Goal: Information Seeking & Learning: Learn about a topic

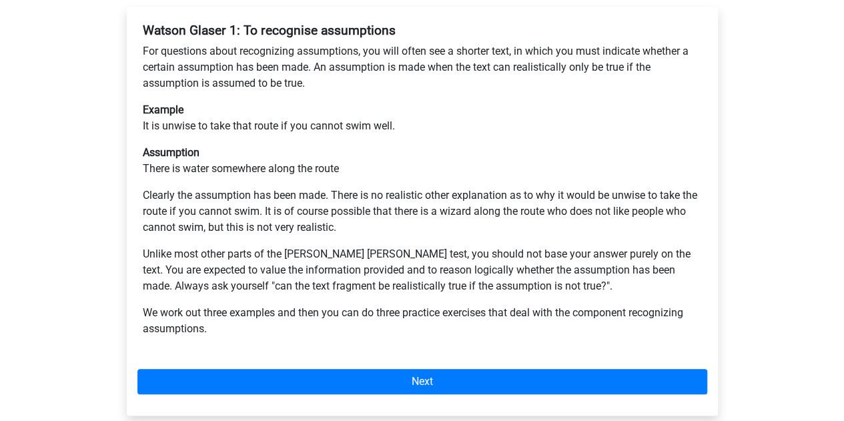
scroll to position [326, 0]
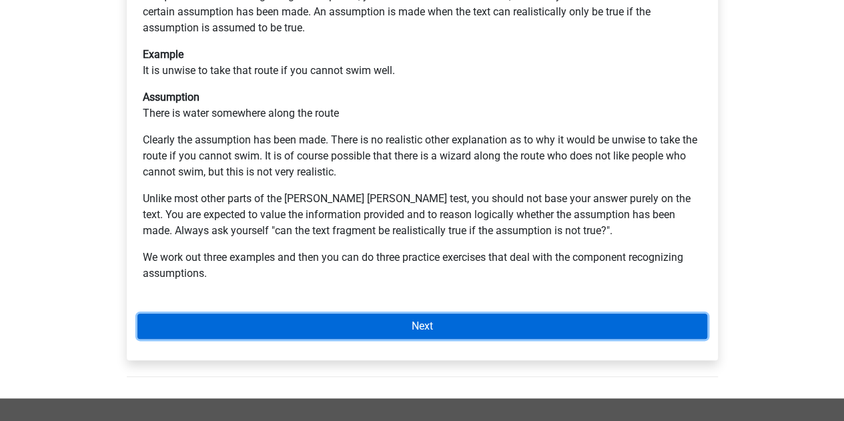
click at [423, 314] on link "Next" at bounding box center [422, 326] width 570 height 25
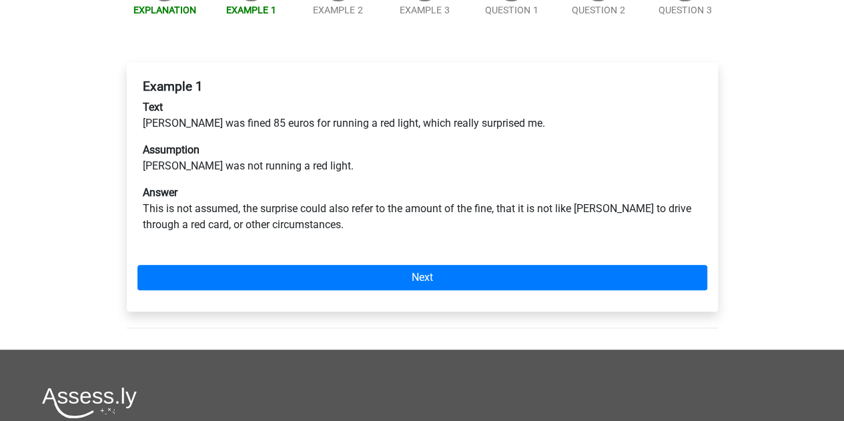
scroll to position [214, 0]
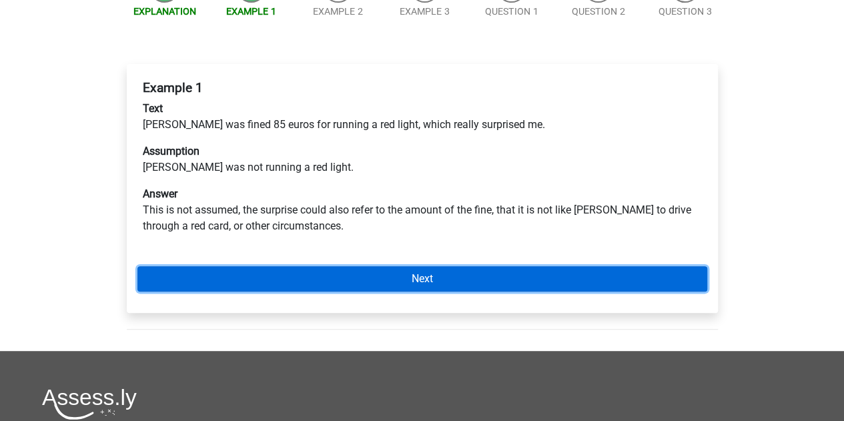
click at [384, 266] on link "Next" at bounding box center [422, 278] width 570 height 25
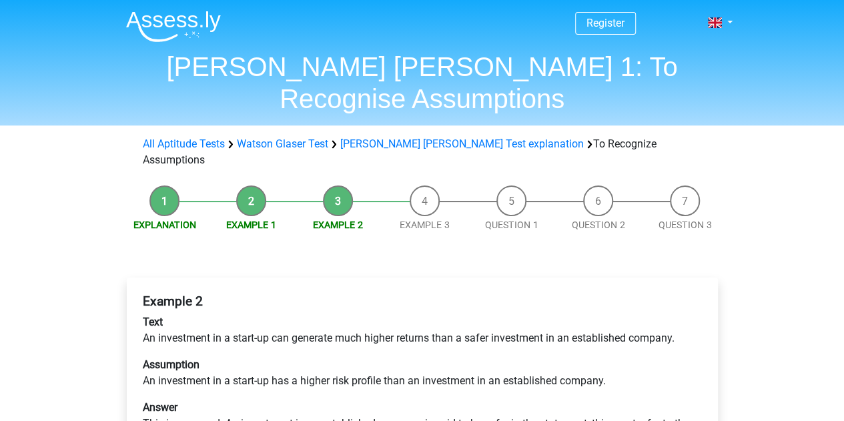
scroll to position [158, 0]
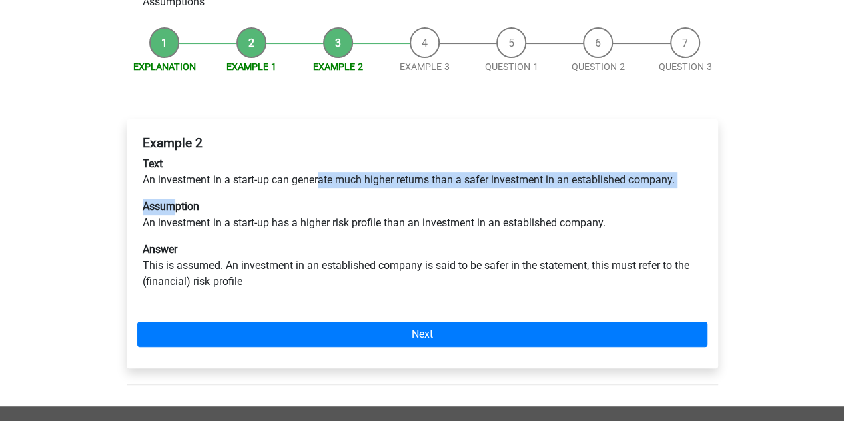
drag, startPoint x: 183, startPoint y: 139, endPoint x: 319, endPoint y: 134, distance: 136.3
click at [319, 134] on div "Example 2 Text An investment in a start-up can generate much higher returns tha…" at bounding box center [422, 218] width 570 height 176
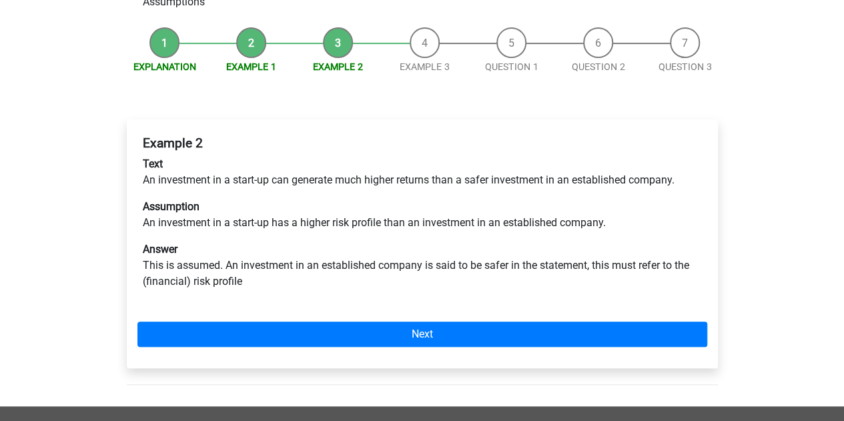
drag, startPoint x: 319, startPoint y: 134, endPoint x: 295, endPoint y: 137, distance: 24.3
drag, startPoint x: 295, startPoint y: 137, endPoint x: 531, endPoint y: 133, distance: 236.3
click at [531, 156] on p "Text An investment in a start-up can generate much higher returns than a safer …" at bounding box center [422, 172] width 559 height 32
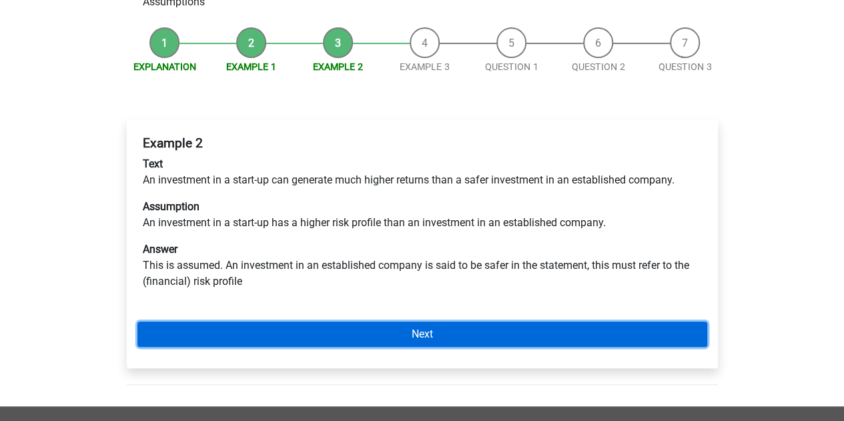
click at [482, 322] on link "Next" at bounding box center [422, 334] width 570 height 25
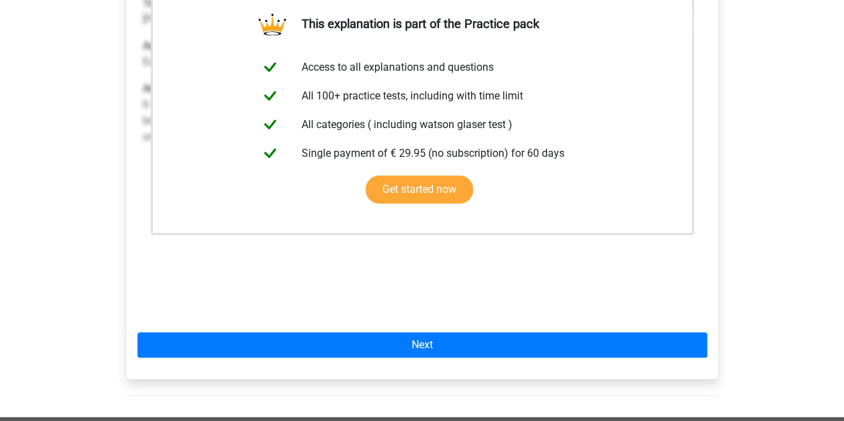
scroll to position [321, 0]
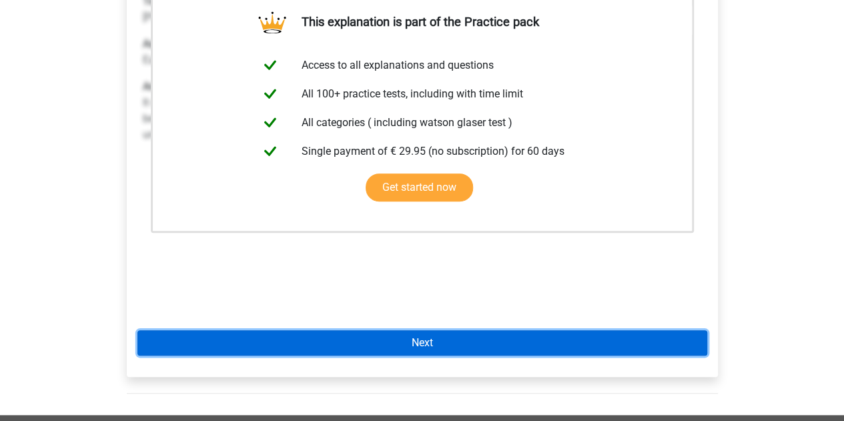
click at [455, 330] on link "Next" at bounding box center [422, 342] width 570 height 25
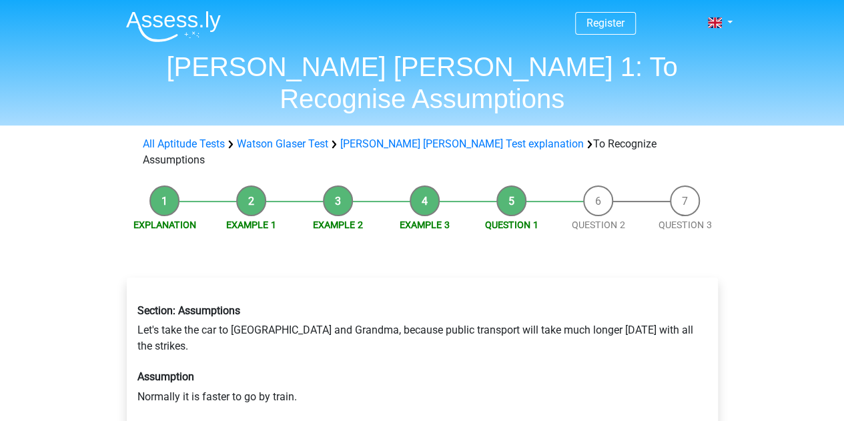
scroll to position [149, 0]
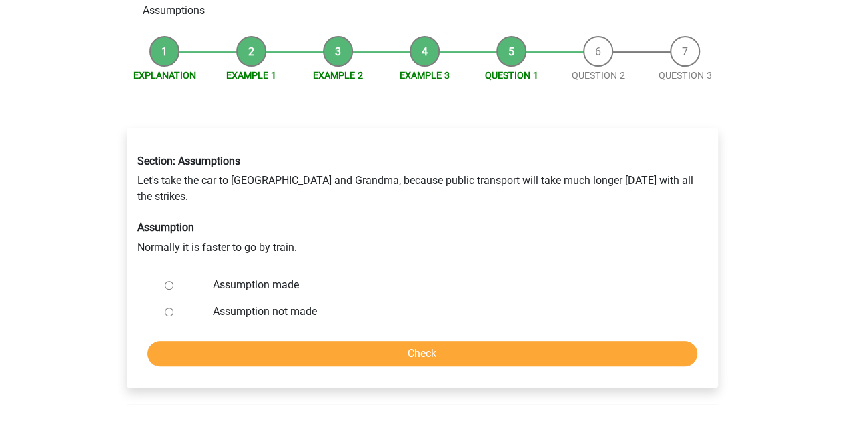
click at [279, 304] on label "Assumption not made" at bounding box center [444, 312] width 462 height 16
click at [174, 308] on input "Assumption not made" at bounding box center [169, 312] width 9 height 9
radio input "true"
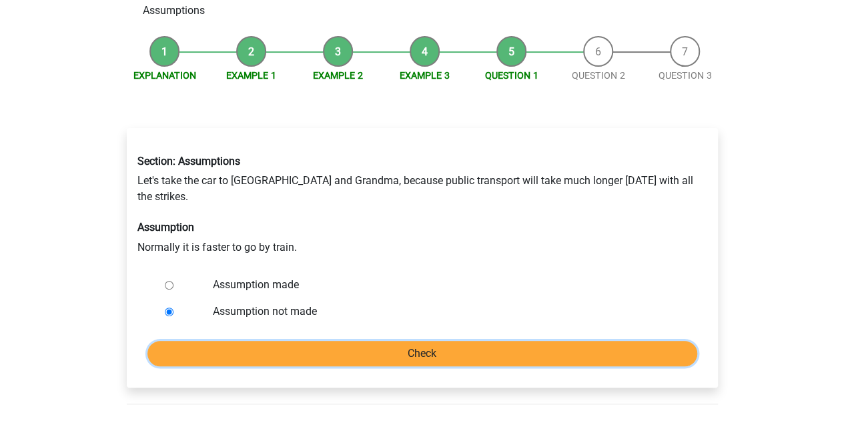
click at [308, 341] on input "Check" at bounding box center [422, 353] width 550 height 25
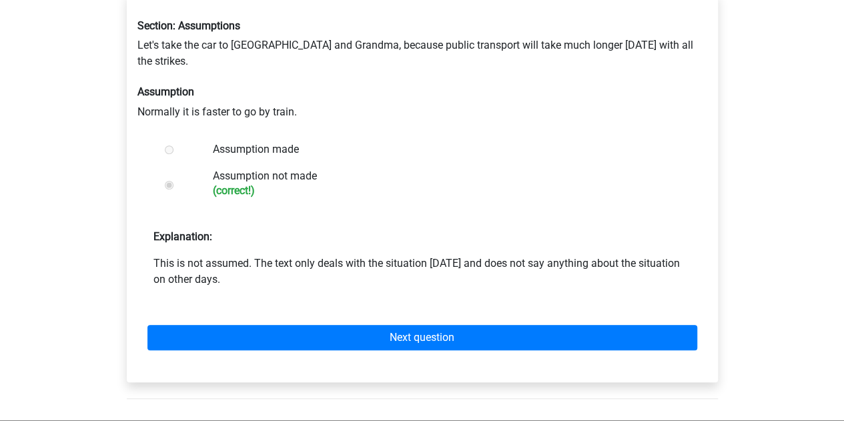
scroll to position [286, 0]
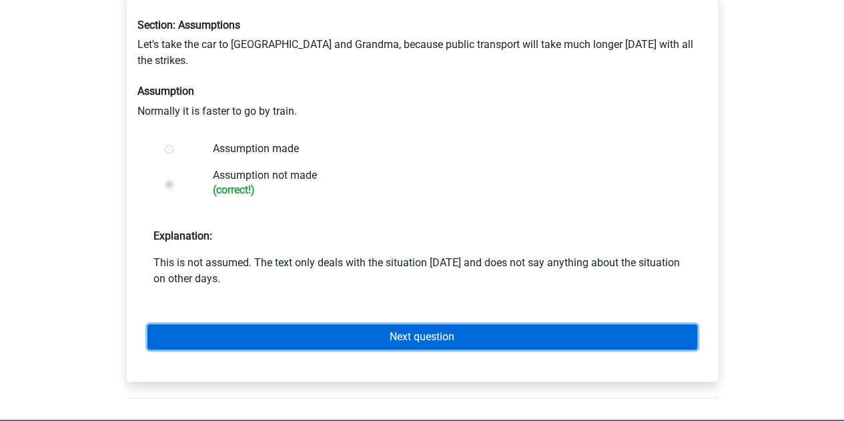
click at [372, 324] on link "Next question" at bounding box center [422, 336] width 550 height 25
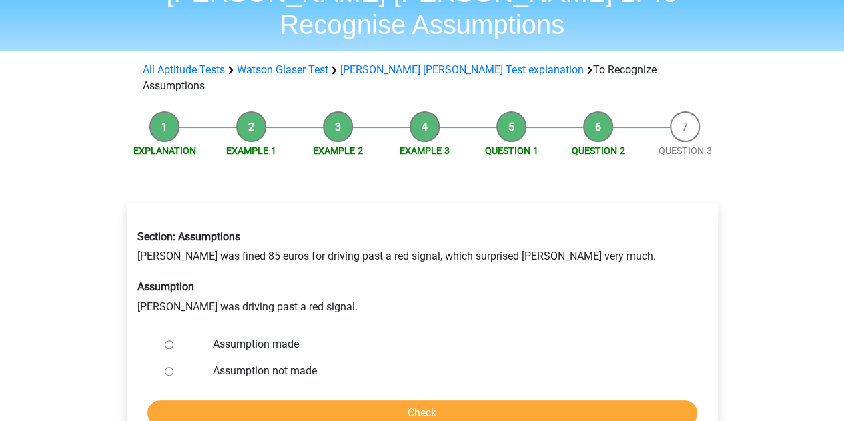
scroll to position [75, 0]
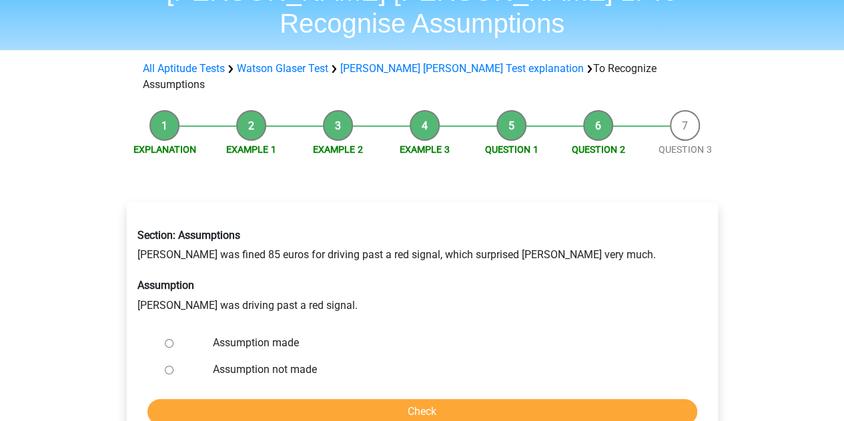
click at [287, 335] on label "Assumption made" at bounding box center [444, 343] width 462 height 16
click at [174, 339] on input "Assumption made" at bounding box center [169, 343] width 9 height 9
radio input "true"
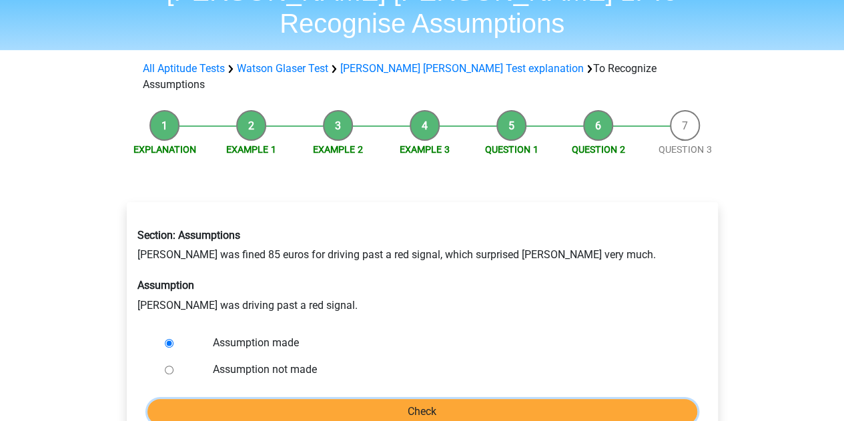
click at [313, 399] on input "Check" at bounding box center [422, 411] width 550 height 25
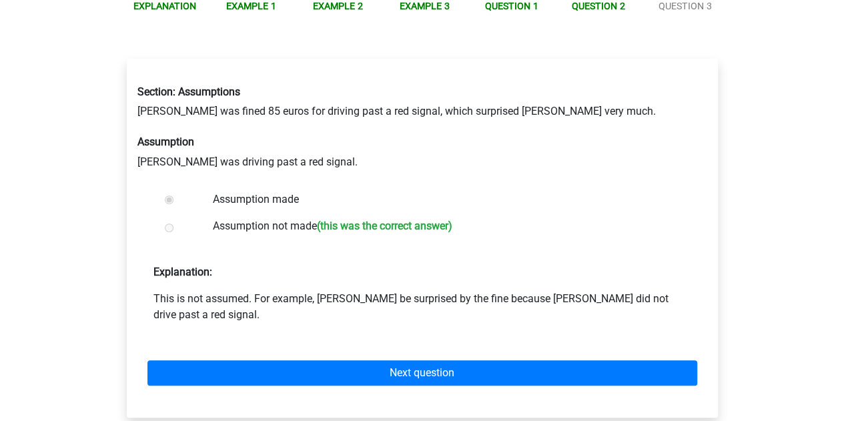
scroll to position [218, 0]
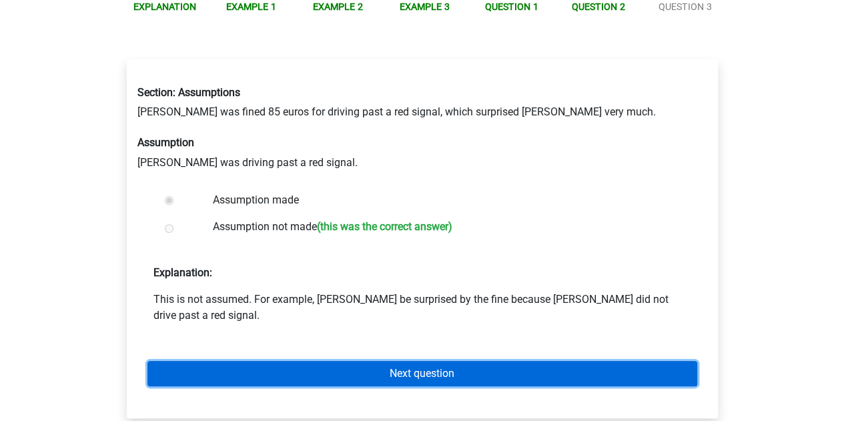
click at [395, 361] on link "Next question" at bounding box center [422, 373] width 550 height 25
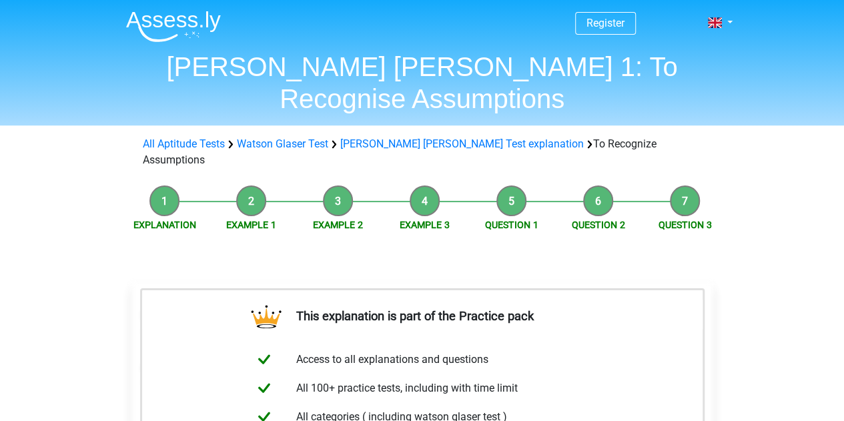
scroll to position [378, 0]
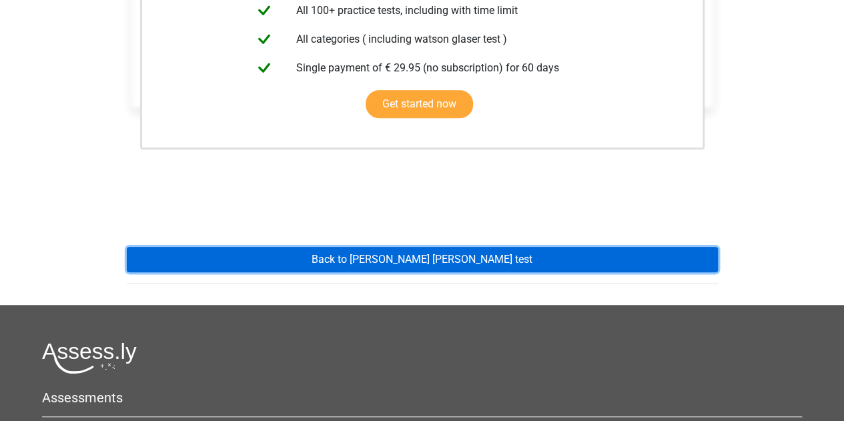
click at [311, 247] on link "Back to [PERSON_NAME] [PERSON_NAME] test" at bounding box center [422, 259] width 591 height 25
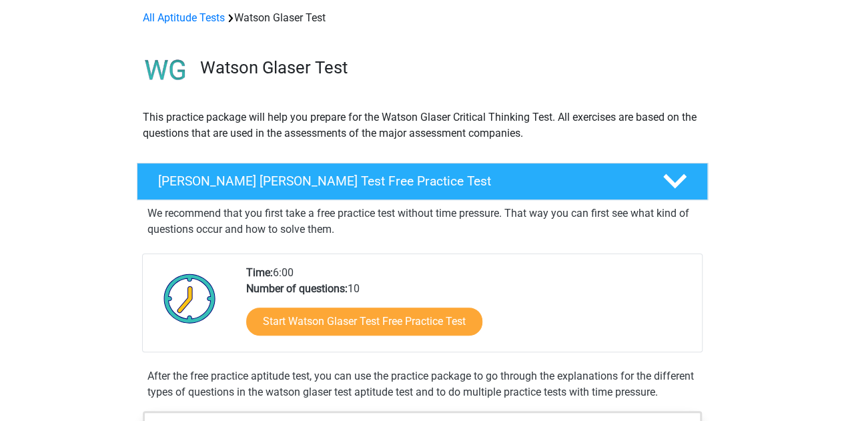
scroll to position [57, 0]
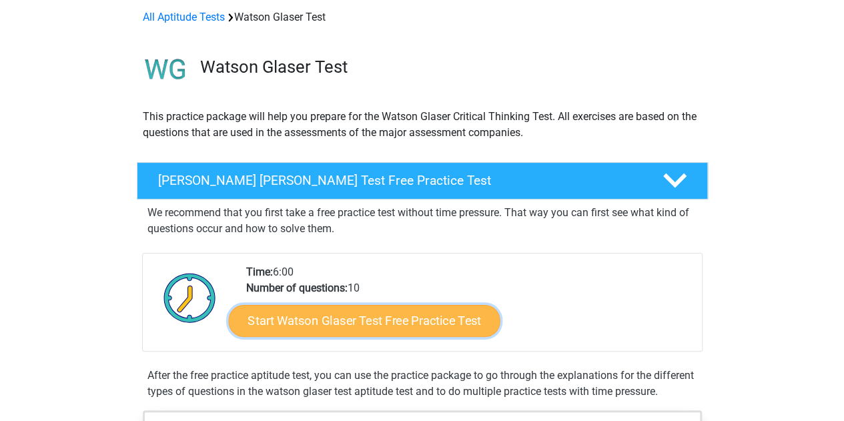
click at [365, 322] on link "Start Watson Glaser Test Free Practice Test" at bounding box center [364, 321] width 272 height 32
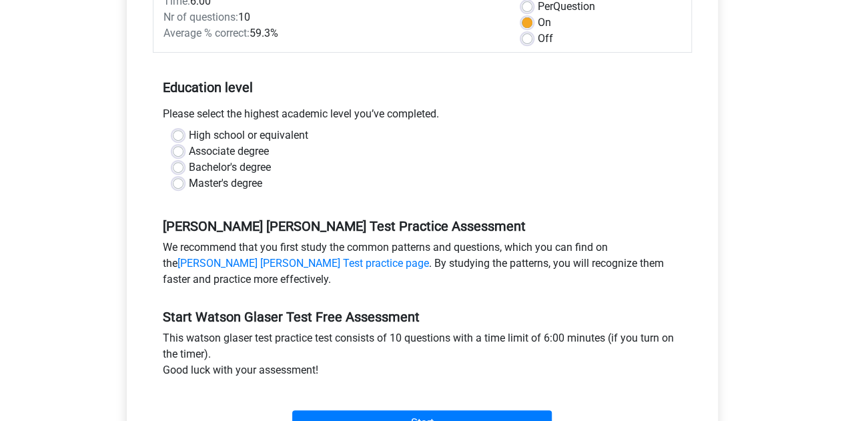
scroll to position [208, 0]
click at [264, 129] on label "High school or equivalent" at bounding box center [248, 135] width 119 height 16
click at [184, 129] on input "High school or equivalent" at bounding box center [178, 133] width 11 height 13
radio input "true"
click at [263, 166] on label "Bachelor's degree" at bounding box center [230, 167] width 82 height 16
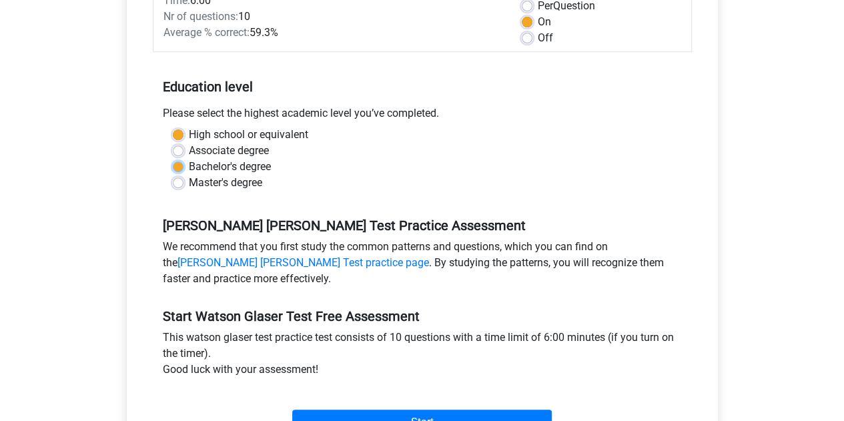
click at [184, 166] on input "Bachelor's degree" at bounding box center [178, 165] width 11 height 13
radio input "true"
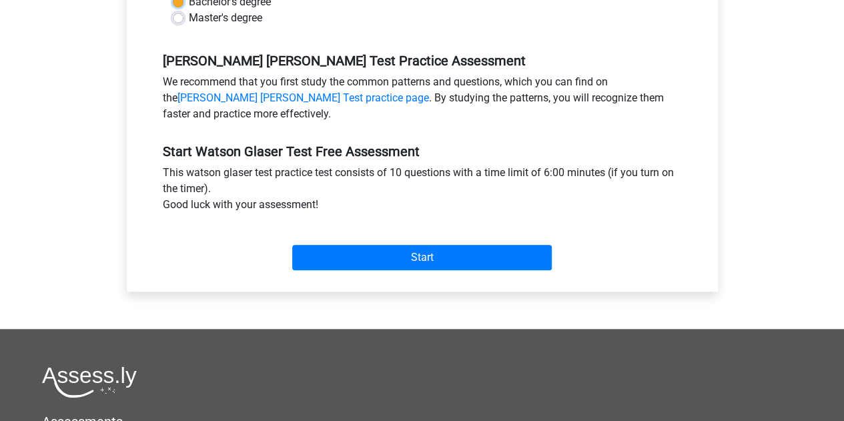
scroll to position [389, 0]
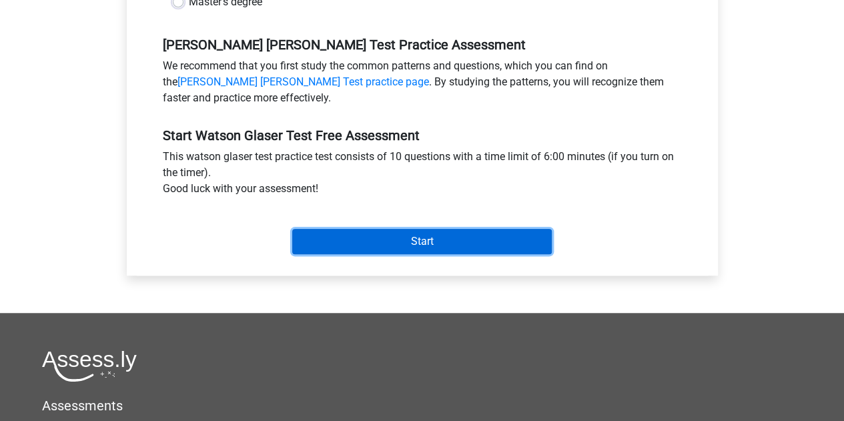
click at [373, 230] on input "Start" at bounding box center [422, 241] width 260 height 25
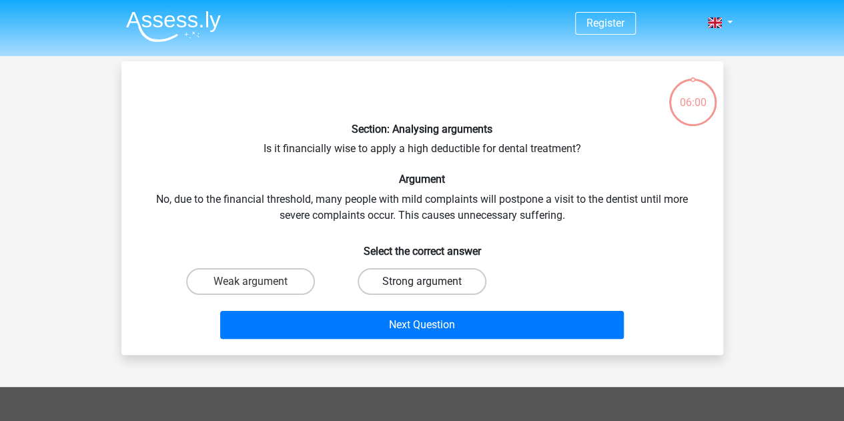
scroll to position [30, 0]
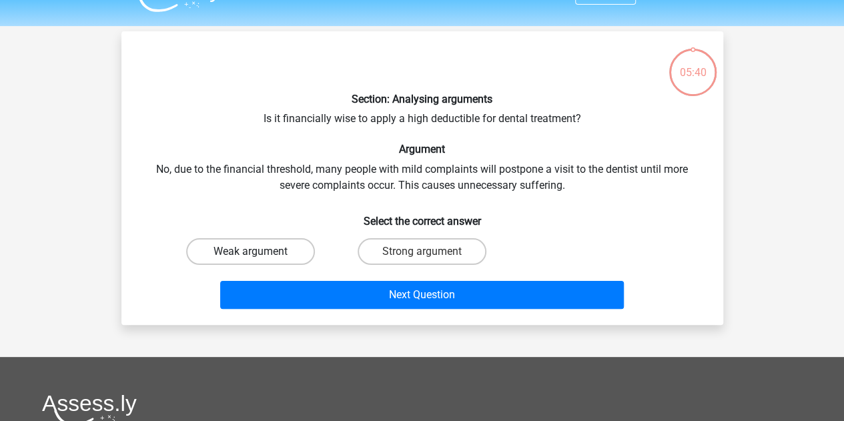
click at [281, 260] on label "Weak argument" at bounding box center [250, 251] width 129 height 27
click at [259, 260] on input "Weak argument" at bounding box center [254, 256] width 9 height 9
radio input "true"
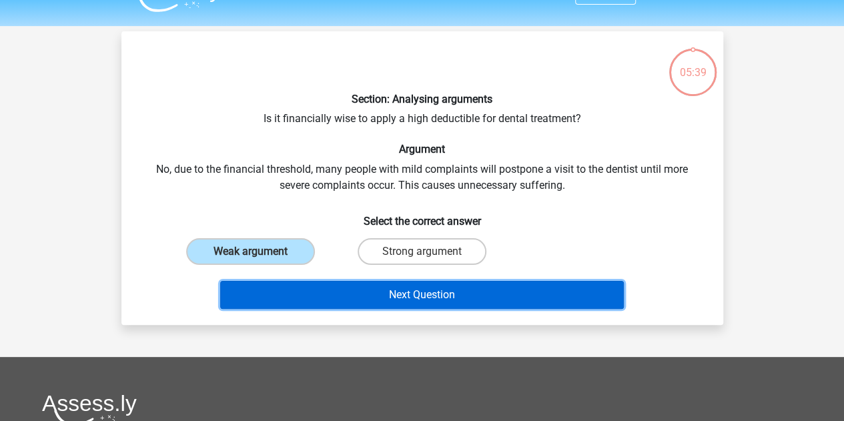
click at [317, 296] on button "Next Question" at bounding box center [422, 295] width 404 height 28
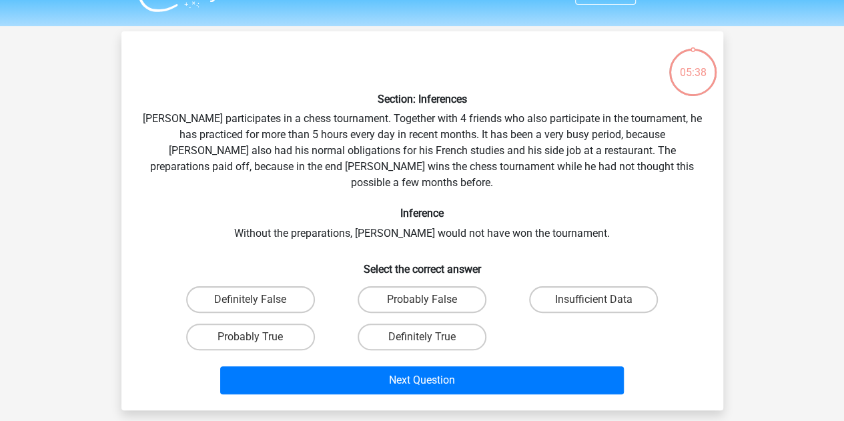
scroll to position [61, 0]
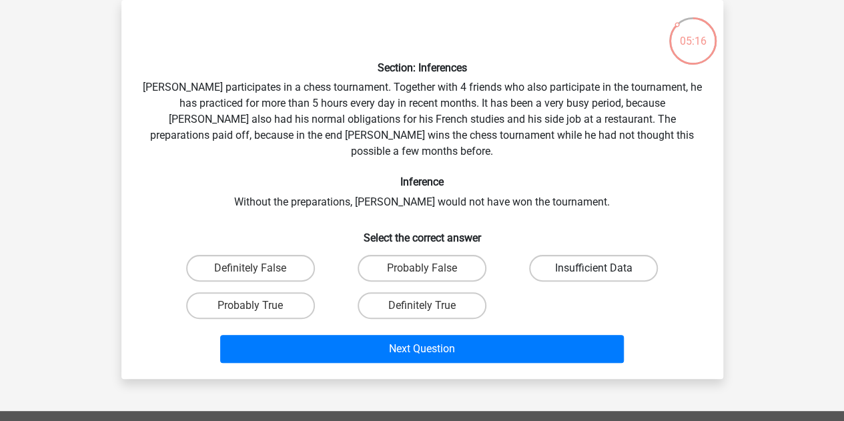
click at [601, 255] on label "Insufficient Data" at bounding box center [593, 268] width 129 height 27
click at [601, 268] on input "Insufficient Data" at bounding box center [598, 272] width 9 height 9
radio input "true"
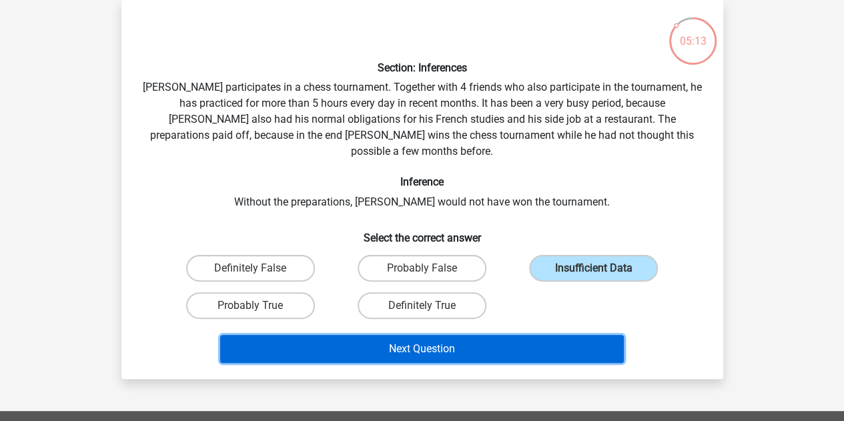
click at [540, 335] on button "Next Question" at bounding box center [422, 349] width 404 height 28
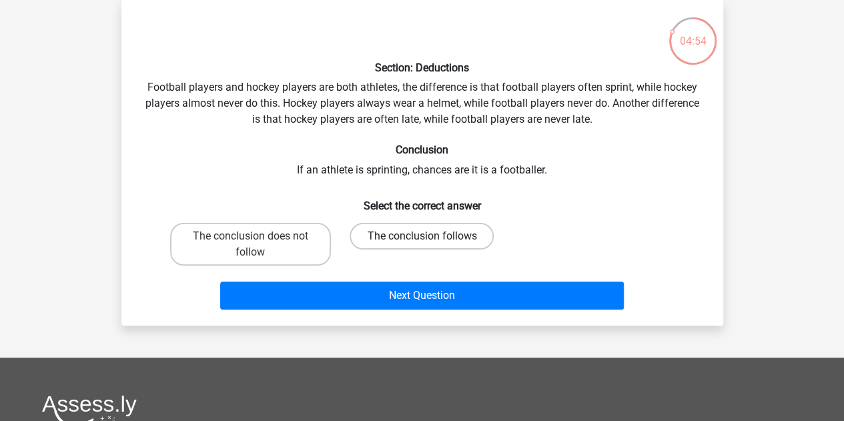
click at [419, 236] on label "The conclusion follows" at bounding box center [422, 236] width 144 height 27
click at [422, 236] on input "The conclusion follows" at bounding box center [426, 240] width 9 height 9
radio input "true"
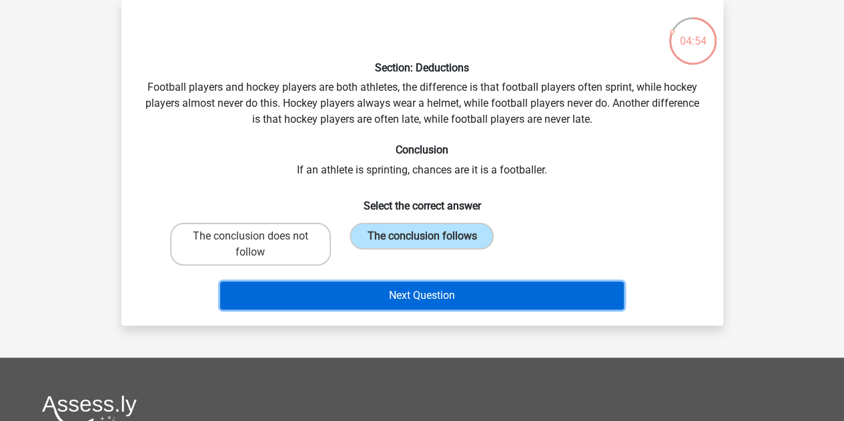
click at [438, 290] on button "Next Question" at bounding box center [422, 296] width 404 height 28
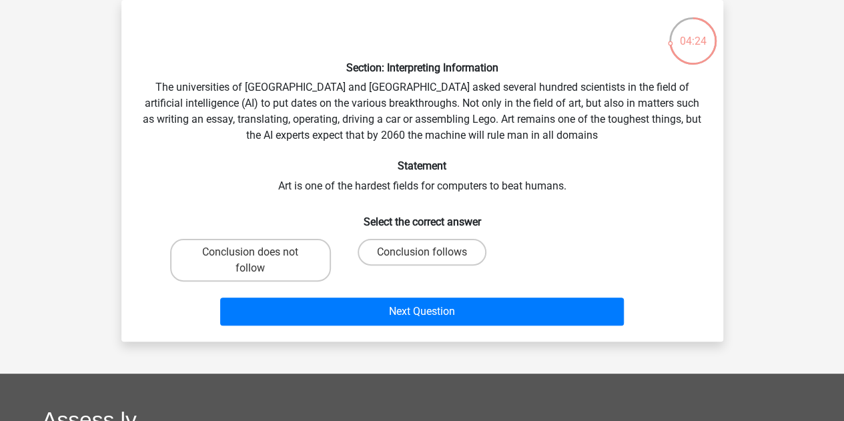
click at [465, 159] on div "Section: Interpreting Information The universities of Oxford and Yale asked sev…" at bounding box center [422, 171] width 591 height 320
click at [286, 258] on label "Conclusion does not follow" at bounding box center [250, 260] width 161 height 43
click at [259, 258] on input "Conclusion does not follow" at bounding box center [254, 256] width 9 height 9
radio input "true"
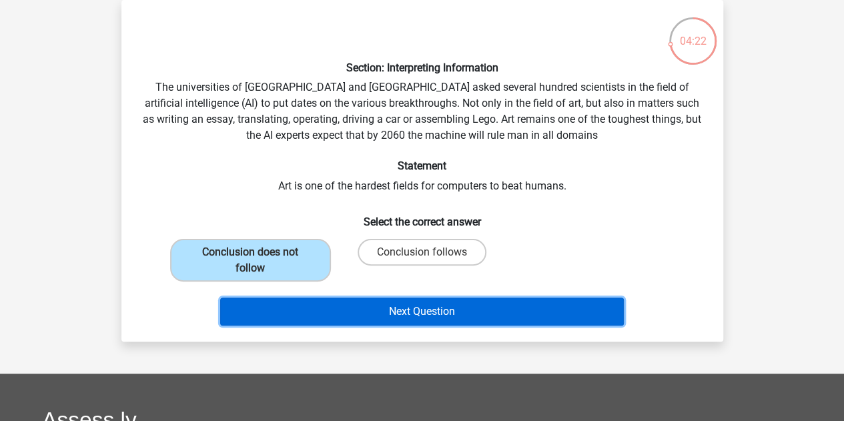
click at [308, 324] on button "Next Question" at bounding box center [422, 312] width 404 height 28
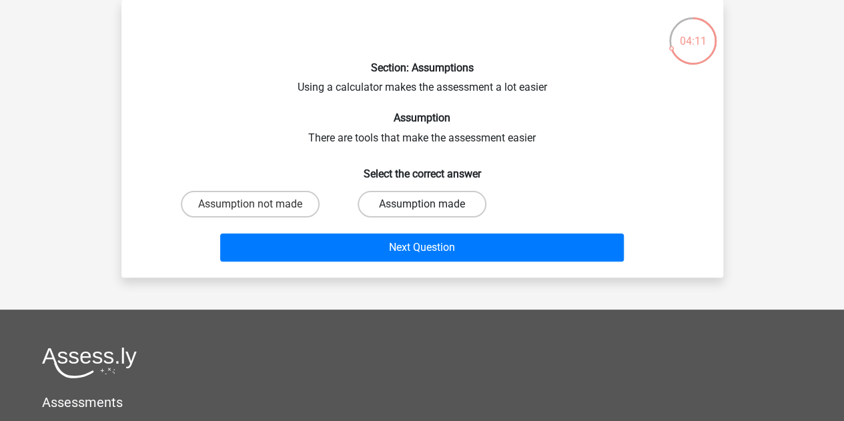
click at [416, 208] on label "Assumption made" at bounding box center [422, 204] width 129 height 27
click at [422, 208] on input "Assumption made" at bounding box center [426, 208] width 9 height 9
radio input "true"
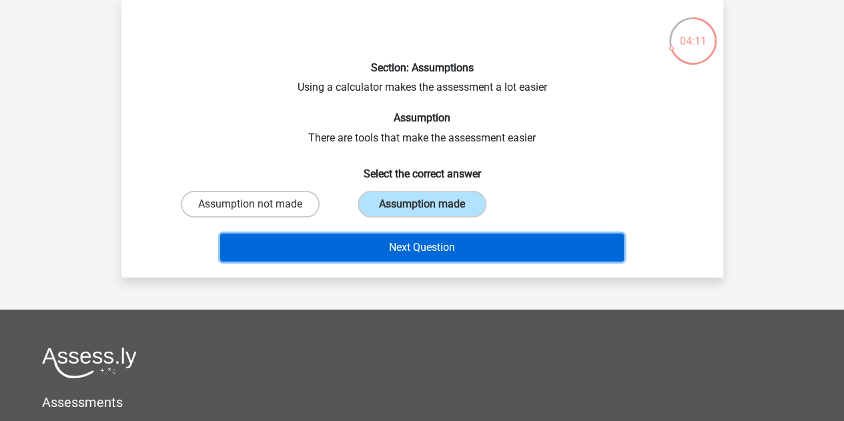
click at [436, 240] on button "Next Question" at bounding box center [422, 248] width 404 height 28
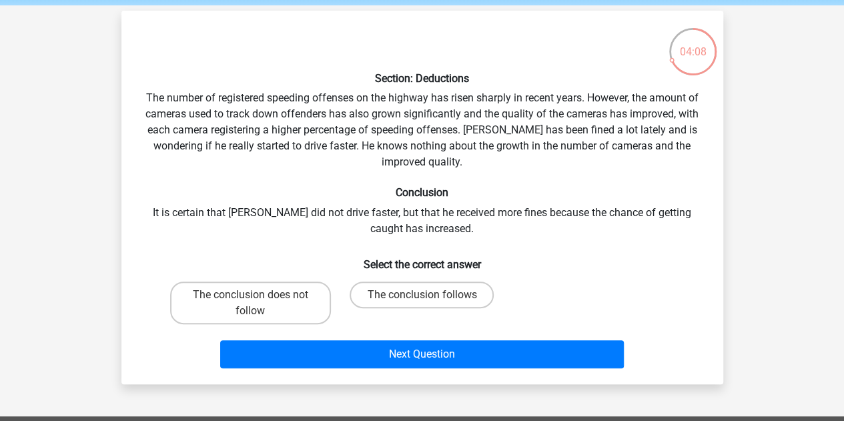
scroll to position [45, 0]
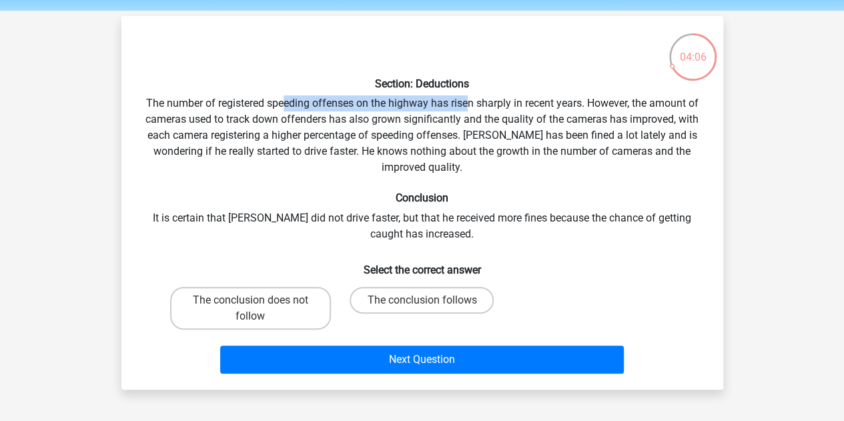
drag, startPoint x: 284, startPoint y: 109, endPoint x: 469, endPoint y: 95, distance: 184.7
click at [469, 95] on div "Section: Deductions The number of registered speeding offenses on the highway h…" at bounding box center [422, 203] width 591 height 352
click at [469, 111] on div "Section: Deductions The number of registered speeding offenses on the highway h…" at bounding box center [422, 203] width 591 height 352
click at [279, 308] on label "The conclusion does not follow" at bounding box center [250, 308] width 161 height 43
click at [259, 308] on input "The conclusion does not follow" at bounding box center [254, 304] width 9 height 9
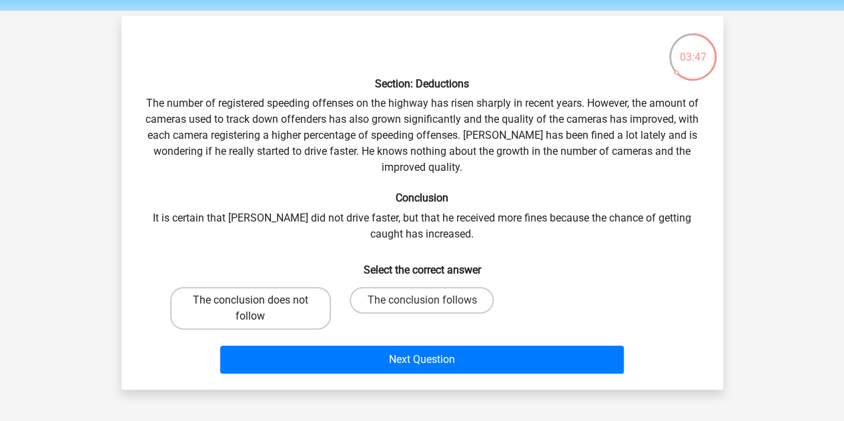
radio input "true"
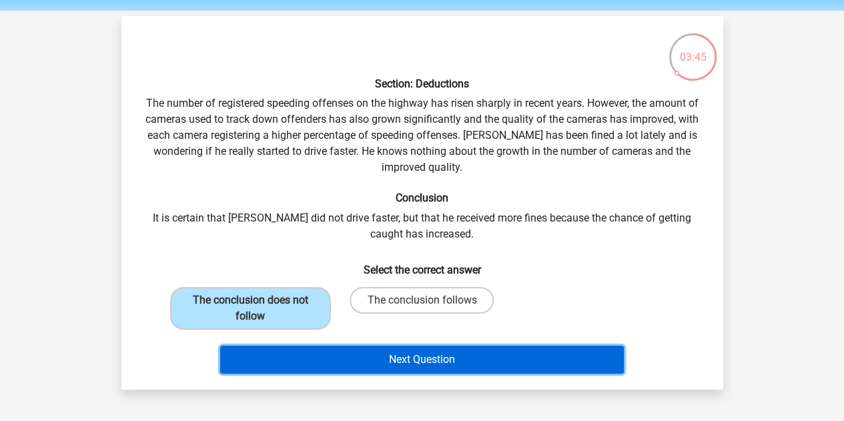
click at [334, 361] on button "Next Question" at bounding box center [422, 360] width 404 height 28
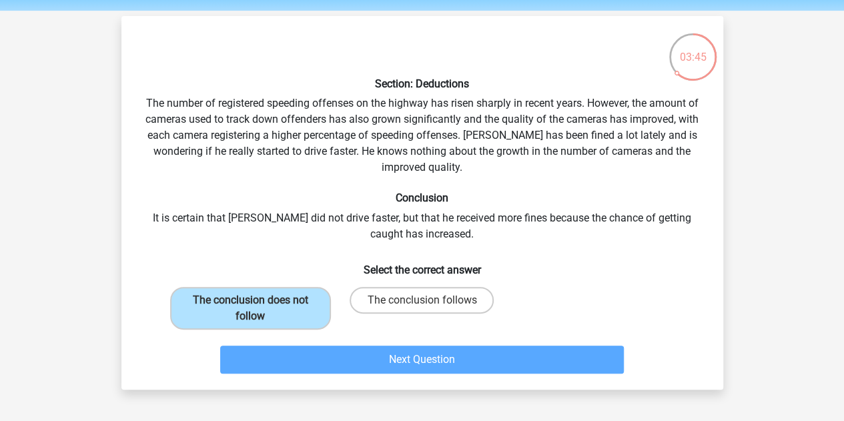
scroll to position [61, 0]
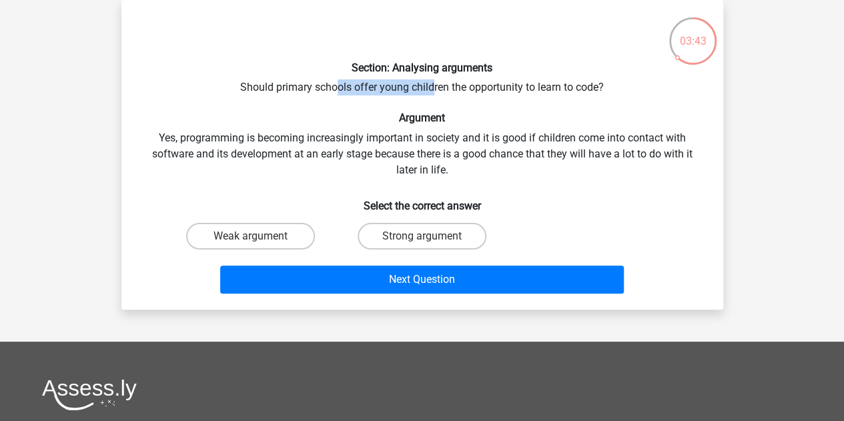
drag, startPoint x: 336, startPoint y: 87, endPoint x: 434, endPoint y: 88, distance: 97.4
click at [434, 88] on div "Section: Analysing arguments Should primary schools offer young children the op…" at bounding box center [422, 155] width 591 height 288
click at [447, 110] on div "Section: Analysing arguments Should primary schools offer young children the op…" at bounding box center [422, 155] width 591 height 288
click at [274, 240] on label "Weak argument" at bounding box center [250, 236] width 129 height 27
click at [259, 240] on input "Weak argument" at bounding box center [254, 240] width 9 height 9
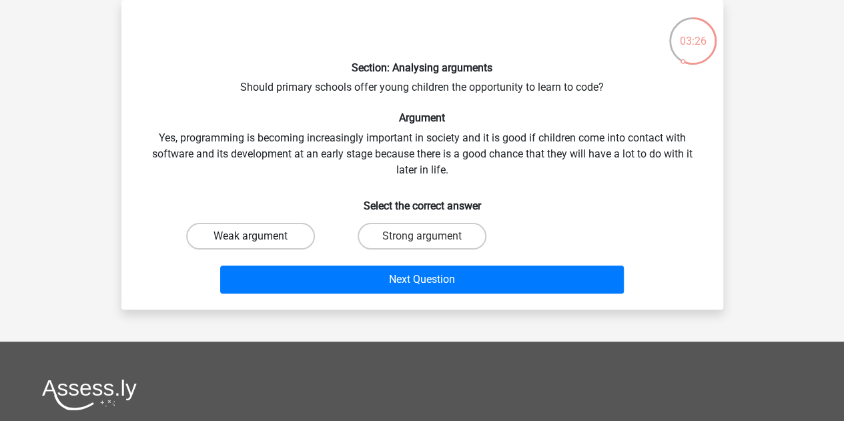
radio input "true"
click at [421, 234] on label "Strong argument" at bounding box center [422, 236] width 129 height 27
click at [422, 236] on input "Strong argument" at bounding box center [426, 240] width 9 height 9
radio input "true"
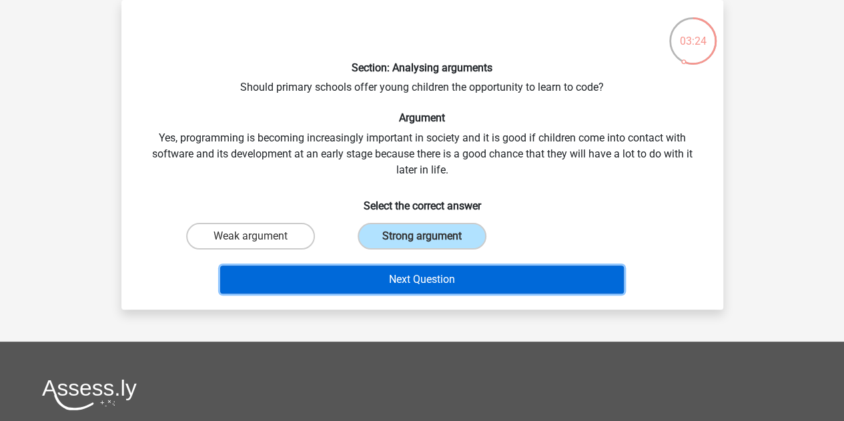
click at [424, 282] on button "Next Question" at bounding box center [422, 280] width 404 height 28
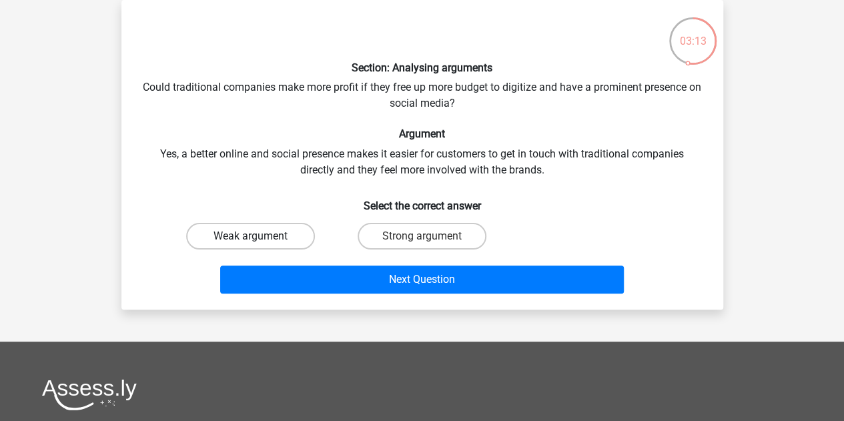
click at [282, 237] on label "Weak argument" at bounding box center [250, 236] width 129 height 27
click at [259, 237] on input "Weak argument" at bounding box center [254, 240] width 9 height 9
radio input "true"
click at [401, 234] on label "Strong argument" at bounding box center [422, 236] width 129 height 27
click at [422, 236] on input "Strong argument" at bounding box center [426, 240] width 9 height 9
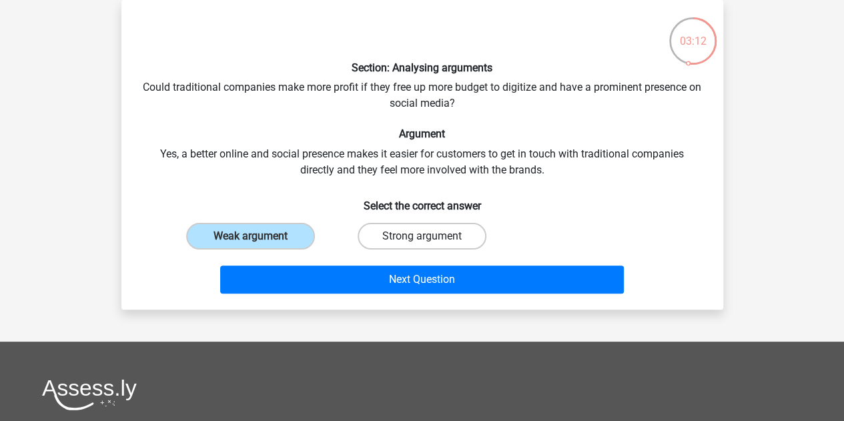
radio input "true"
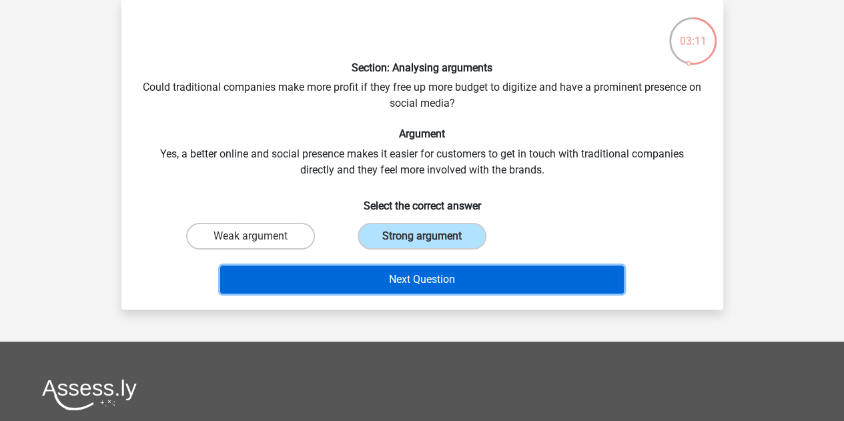
click at [410, 272] on button "Next Question" at bounding box center [422, 280] width 404 height 28
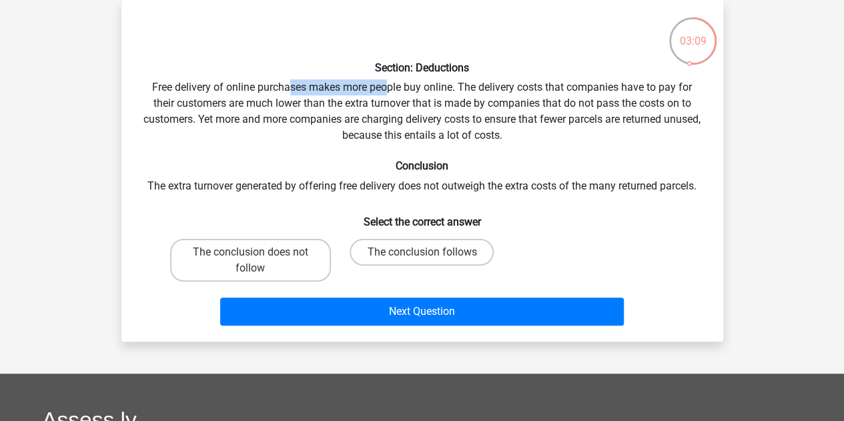
drag, startPoint x: 287, startPoint y: 93, endPoint x: 388, endPoint y: 83, distance: 102.0
click at [388, 83] on div "Section: Deductions Free delivery of online purchases makes more people buy onl…" at bounding box center [422, 171] width 591 height 320
click at [400, 94] on div "Section: Deductions Free delivery of online purchases makes more people buy onl…" at bounding box center [422, 171] width 591 height 320
click at [302, 268] on label "The conclusion does not follow" at bounding box center [250, 260] width 161 height 43
click at [259, 261] on input "The conclusion does not follow" at bounding box center [254, 256] width 9 height 9
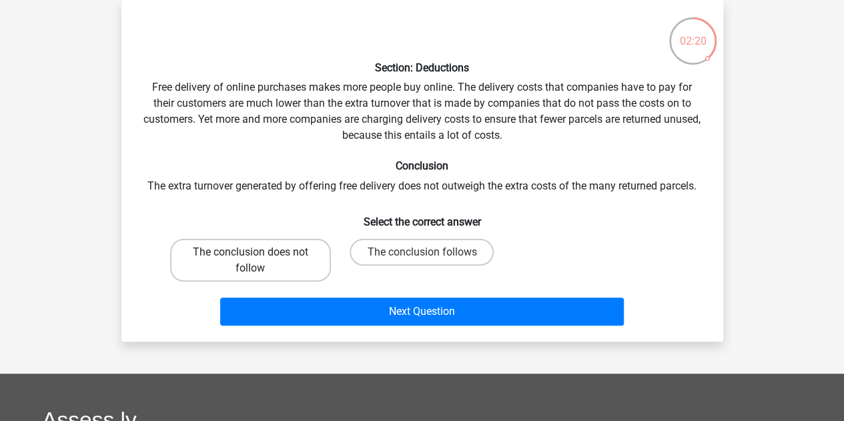
radio input "true"
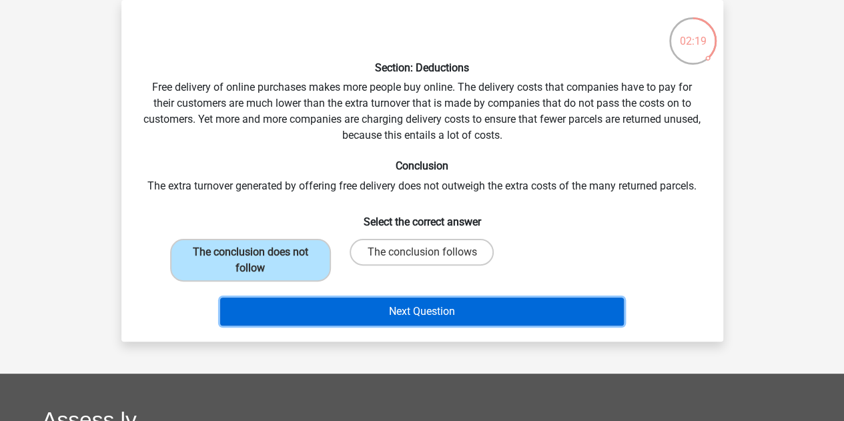
click at [326, 307] on button "Next Question" at bounding box center [422, 312] width 404 height 28
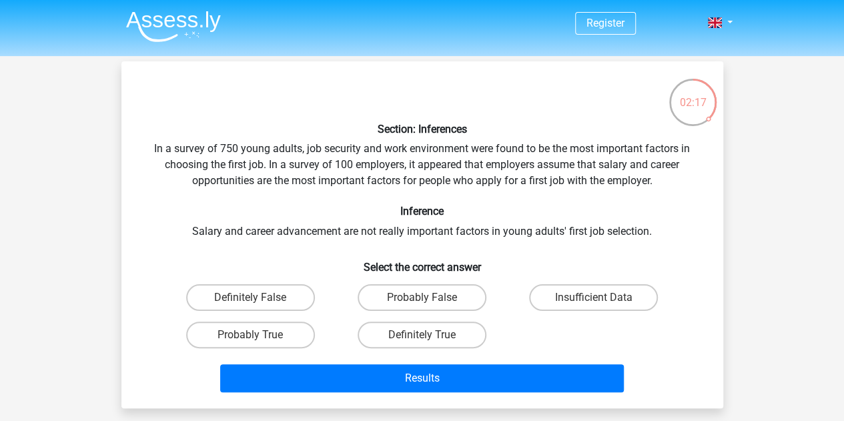
scroll to position [1, 0]
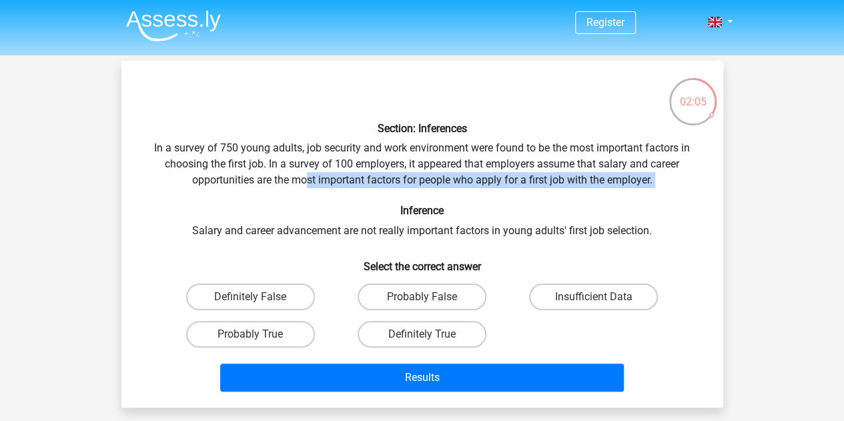
drag, startPoint x: 307, startPoint y: 180, endPoint x: 537, endPoint y: 200, distance: 230.5
click at [537, 200] on div "Section: Inferences In a survey of 750 young adults, job security and work envi…" at bounding box center [422, 234] width 591 height 326
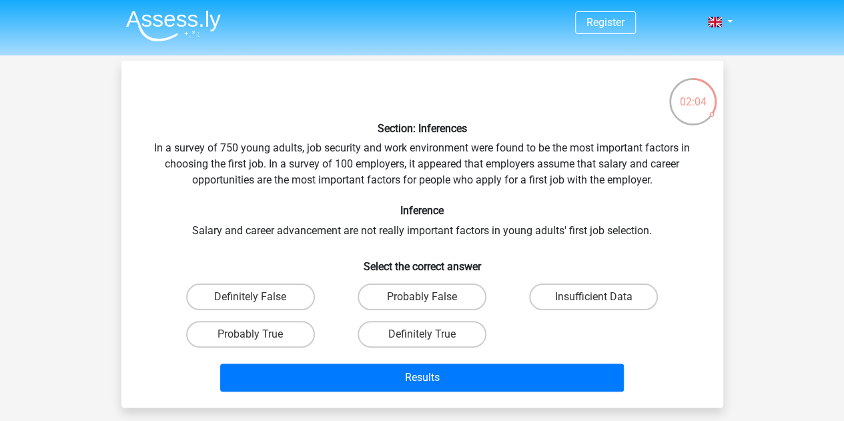
click at [519, 221] on div "Section: Inferences In a survey of 750 young adults, job security and work envi…" at bounding box center [422, 234] width 591 height 326
drag, startPoint x: 276, startPoint y: 222, endPoint x: 414, endPoint y: 232, distance: 138.5
click at [414, 232] on div "Section: Inferences In a survey of 750 young adults, job security and work envi…" at bounding box center [422, 234] width 591 height 326
click at [454, 240] on div "Section: Inferences In a survey of 750 young adults, job security and work envi…" at bounding box center [422, 234] width 591 height 326
click at [433, 296] on label "Probably False" at bounding box center [422, 297] width 129 height 27
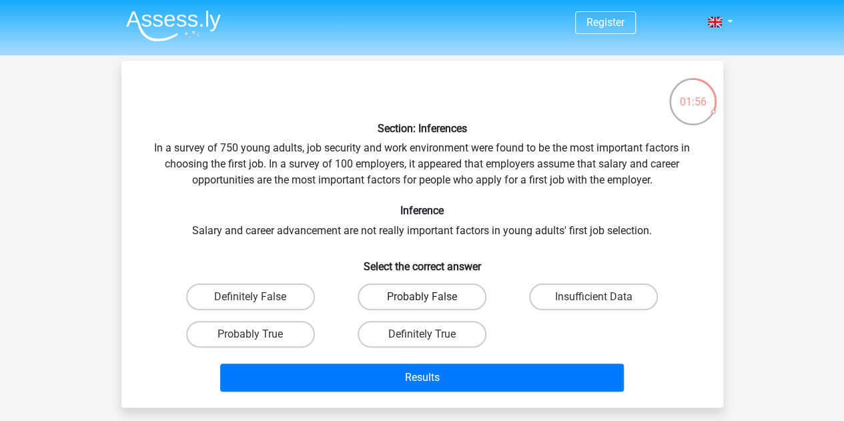
click at [430, 297] on input "Probably False" at bounding box center [426, 301] width 9 height 9
radio input "true"
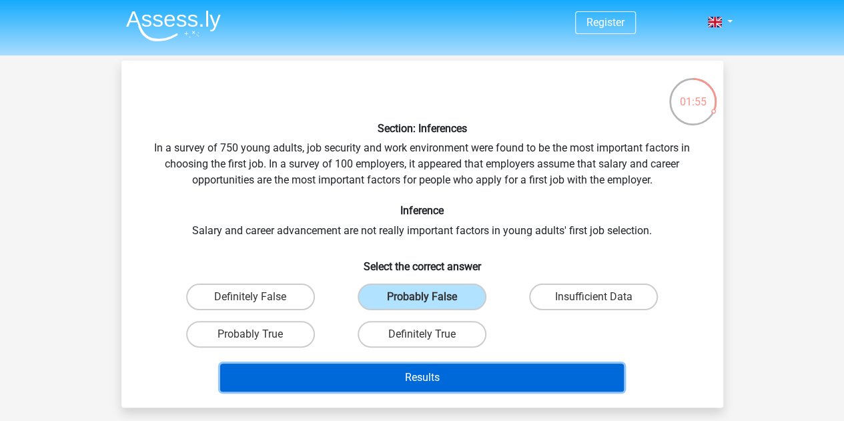
click at [444, 374] on button "Results" at bounding box center [422, 378] width 404 height 28
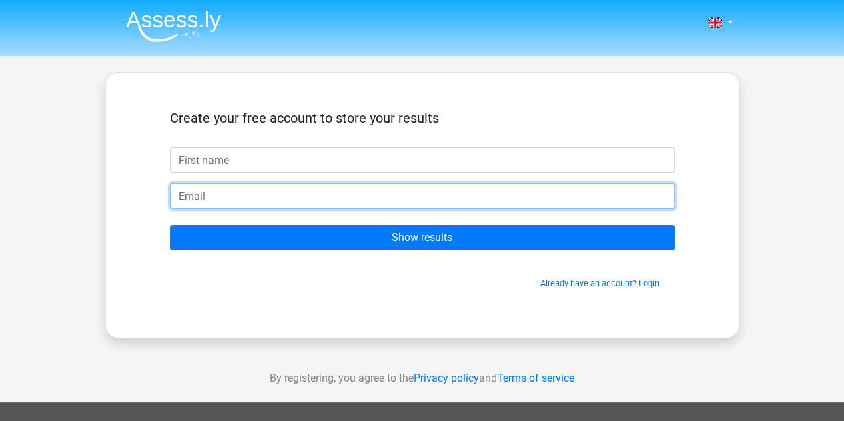
click at [491, 192] on input "email" at bounding box center [422, 196] width 505 height 25
type input "M"
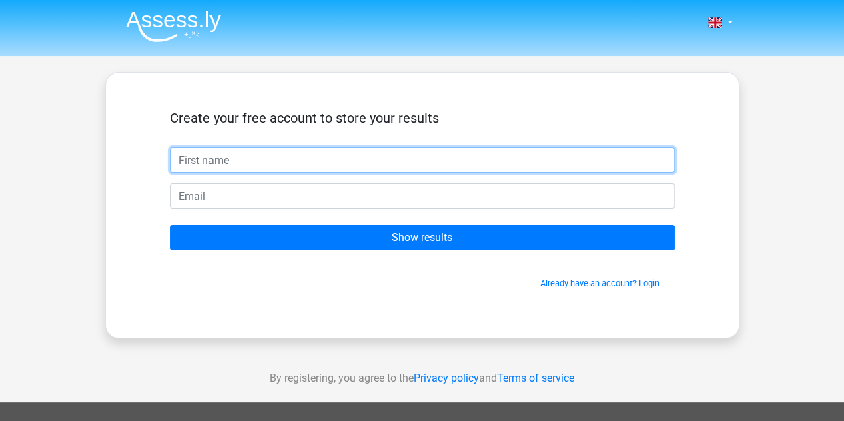
click at [479, 164] on input "text" at bounding box center [422, 159] width 505 height 25
type input "[PERSON_NAME]"
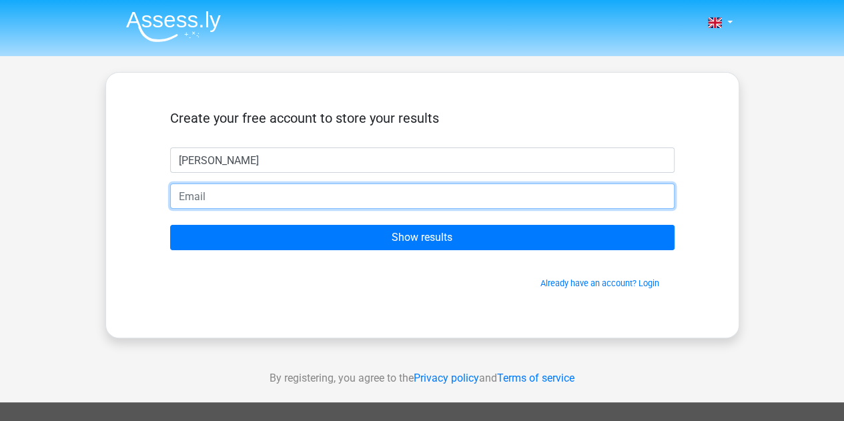
click at [490, 195] on input "email" at bounding box center [422, 196] width 505 height 25
type input "[EMAIL_ADDRESS][DOMAIN_NAME]"
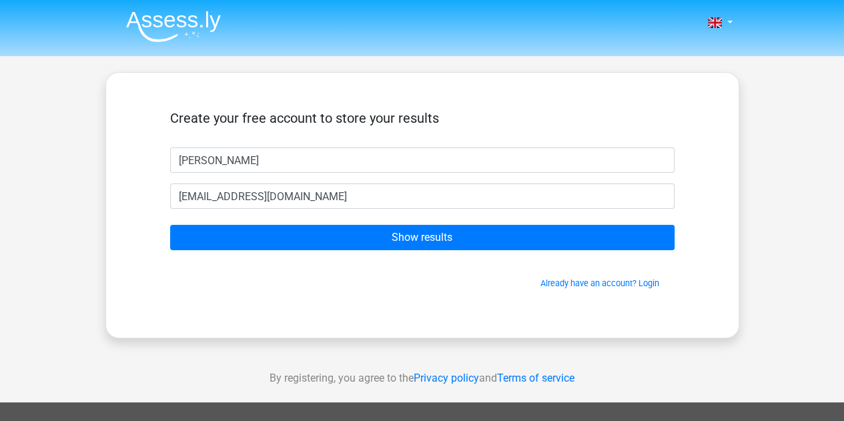
click at [474, 217] on form "Create your free account to store your results [PERSON_NAME] [EMAIL_ADDRESS][DO…" at bounding box center [422, 200] width 505 height 180
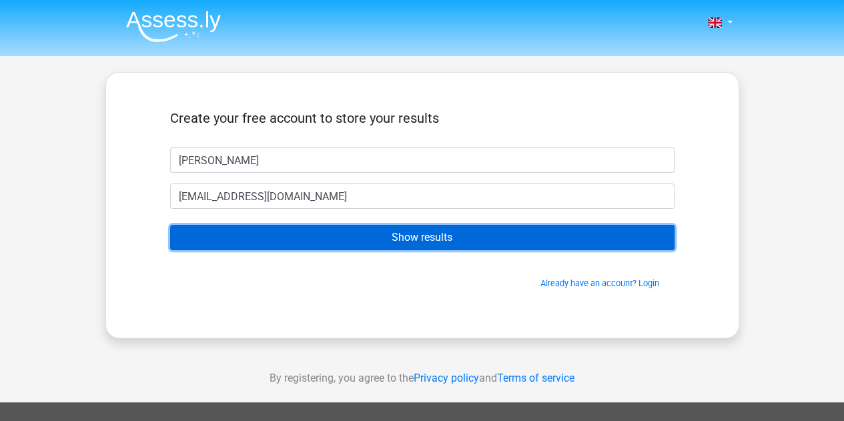
click at [481, 232] on input "Show results" at bounding box center [422, 237] width 505 height 25
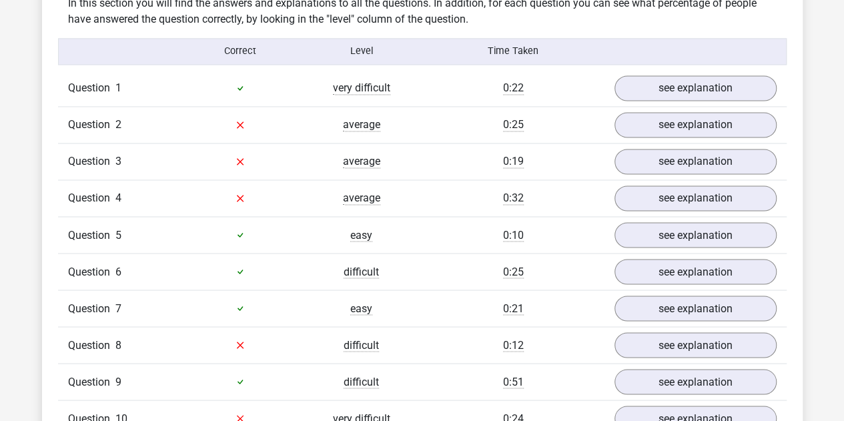
scroll to position [1032, 0]
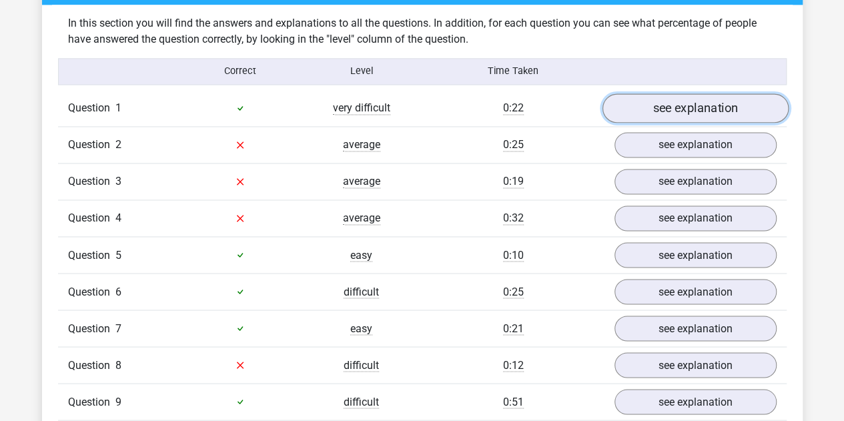
click at [723, 108] on link "see explanation" at bounding box center [695, 107] width 186 height 29
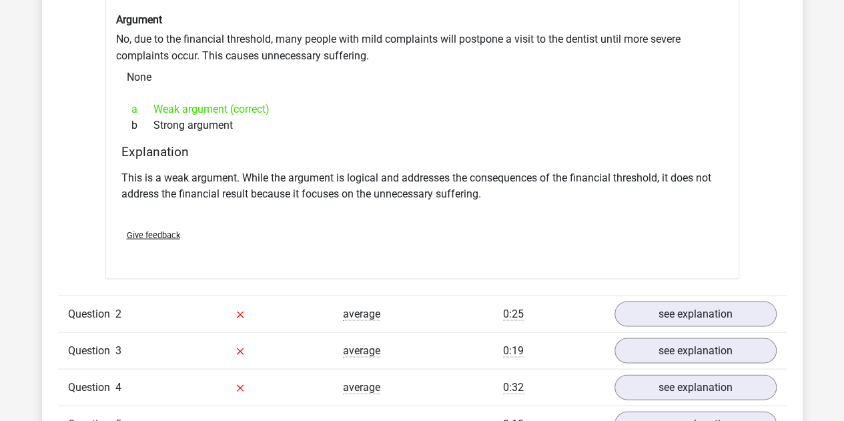
scroll to position [1436, 0]
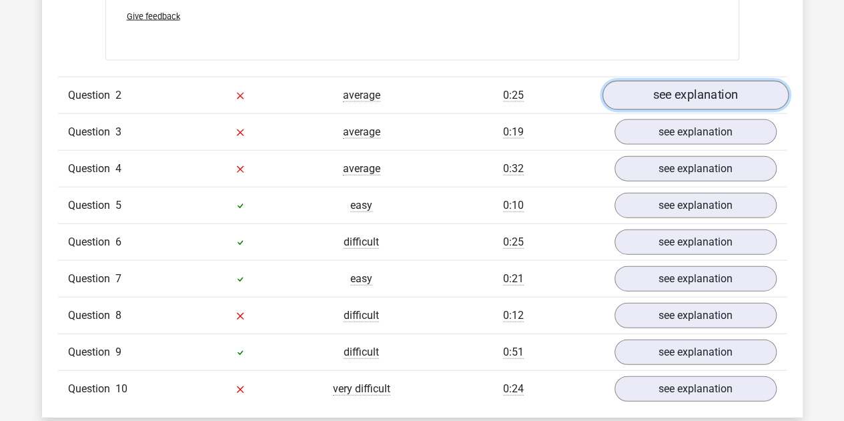
click at [762, 85] on link "see explanation" at bounding box center [695, 95] width 186 height 29
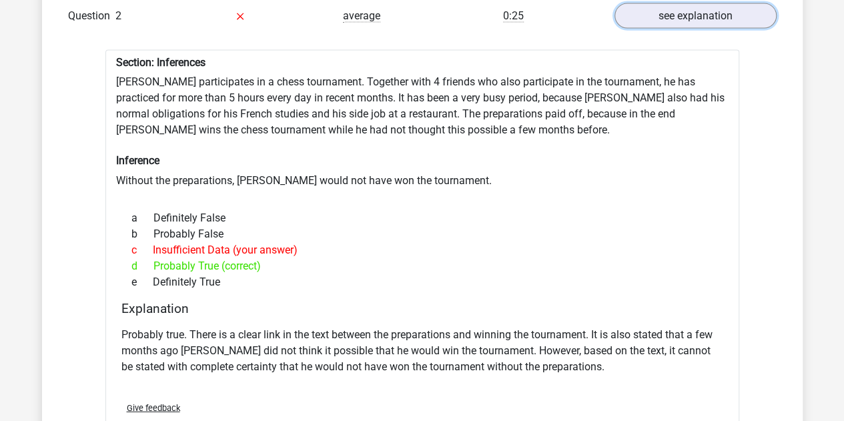
scroll to position [1568, 0]
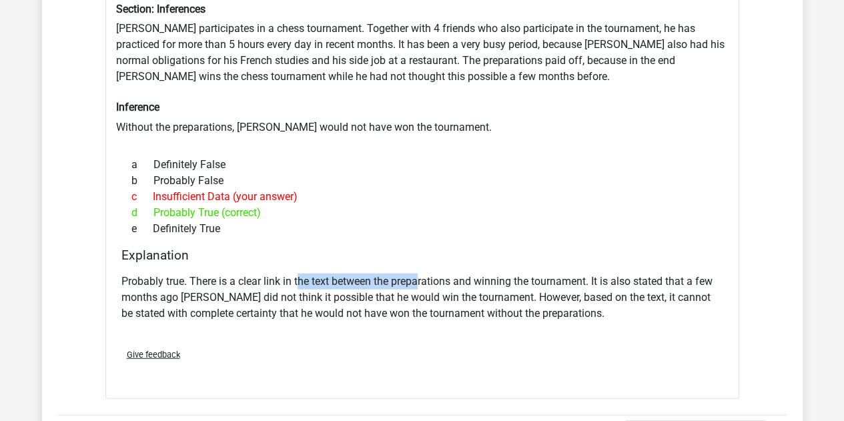
drag, startPoint x: 296, startPoint y: 286, endPoint x: 419, endPoint y: 266, distance: 124.3
click at [419, 268] on div "Probably true. There is a clear link in the text between the preparations and w…" at bounding box center [422, 302] width 602 height 69
drag, startPoint x: 428, startPoint y: 269, endPoint x: 450, endPoint y: 290, distance: 30.2
click at [450, 290] on p "Probably true. There is a clear link in the text between the preparations and w…" at bounding box center [422, 298] width 602 height 48
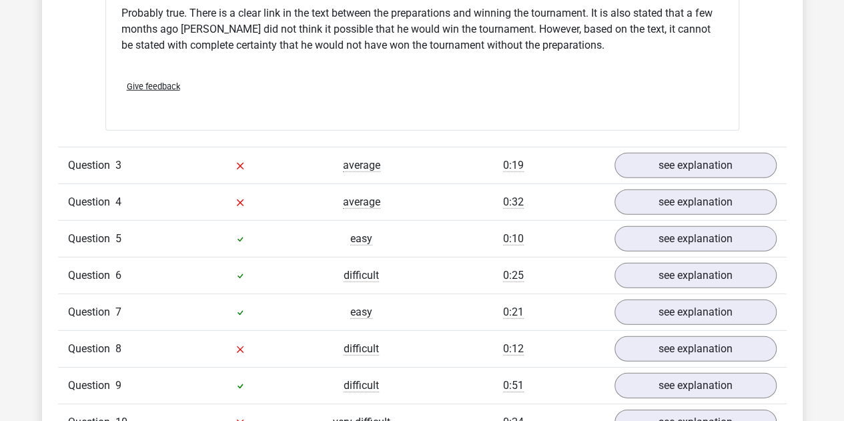
scroll to position [1882, 0]
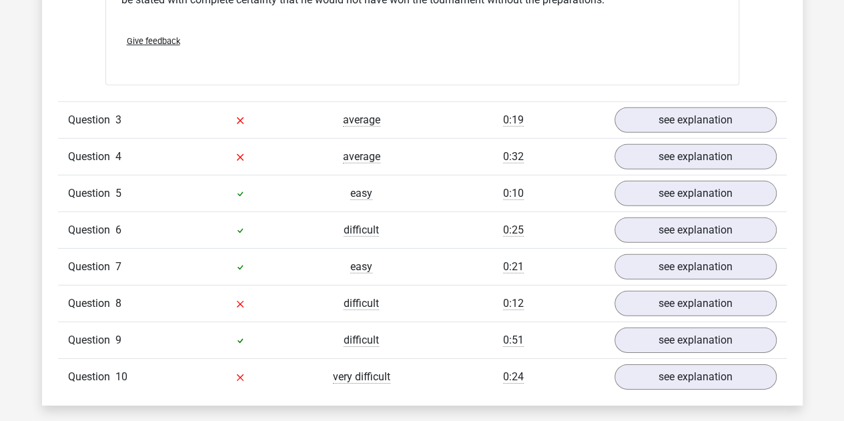
click at [501, 277] on div "Question 7 easy 0:21 see explanation" at bounding box center [422, 266] width 729 height 37
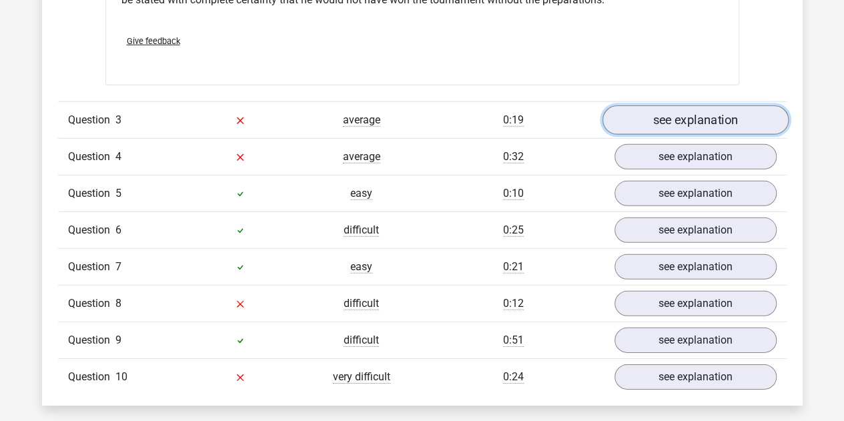
click at [677, 105] on link "see explanation" at bounding box center [695, 119] width 186 height 29
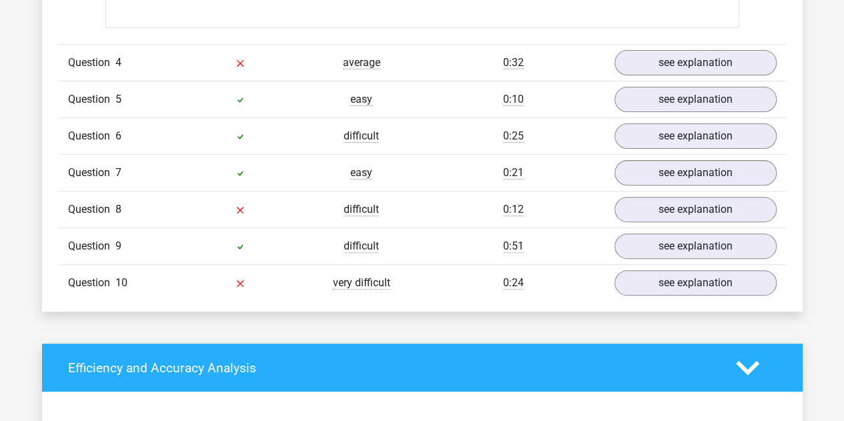
scroll to position [2686, 0]
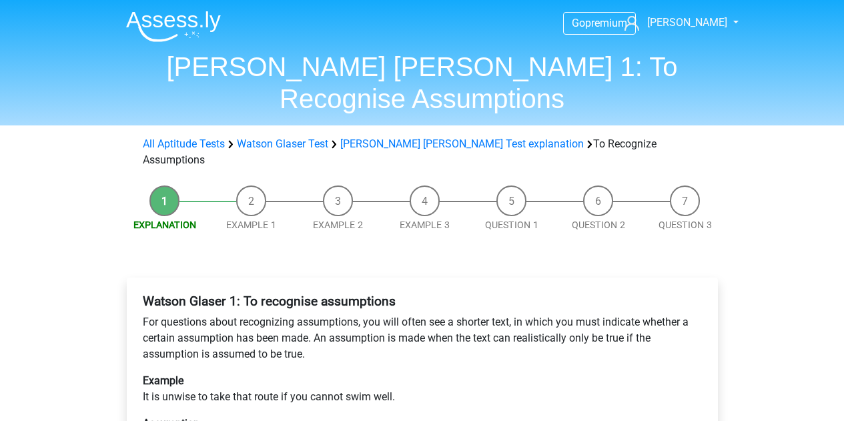
scroll to position [326, 0]
